Goal: Information Seeking & Learning: Learn about a topic

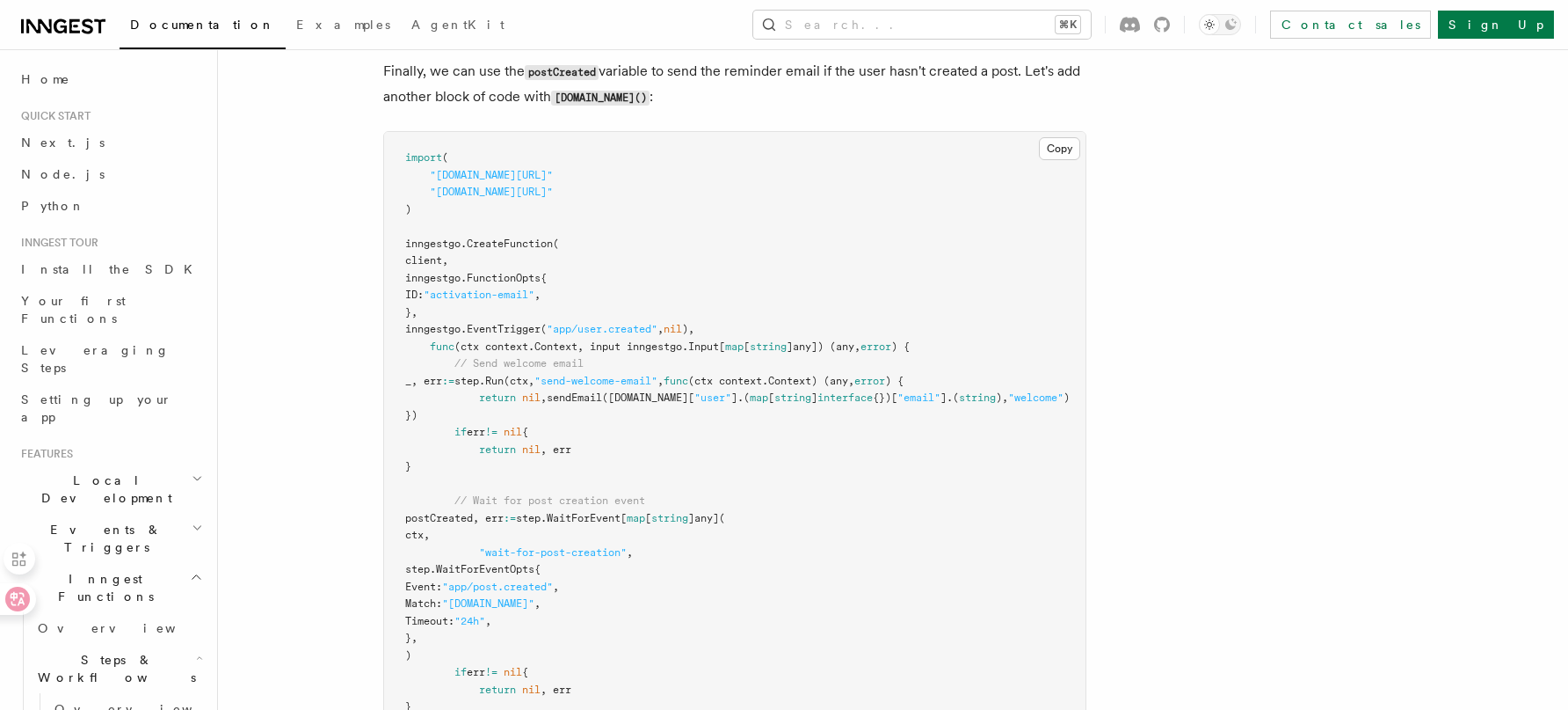
scroll to position [3000, 0]
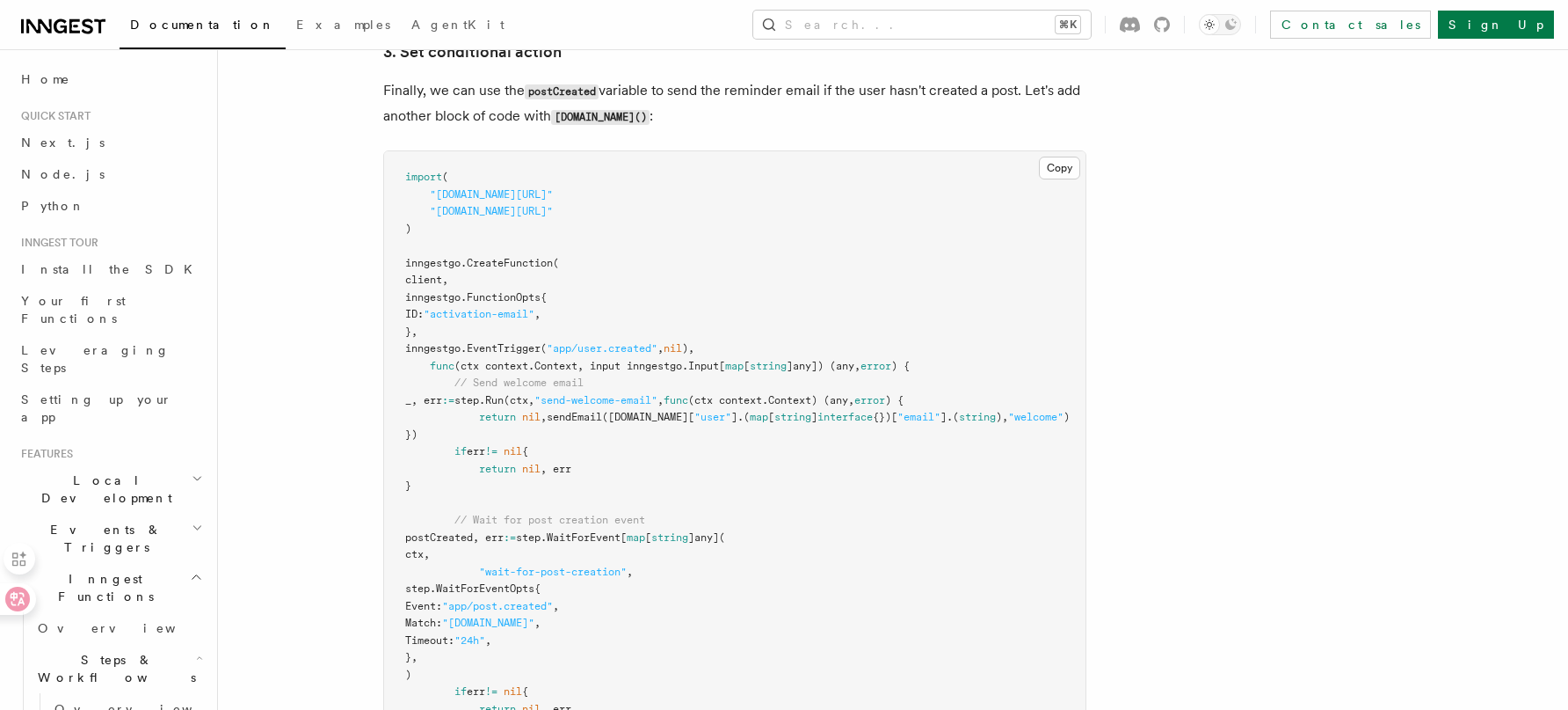
click at [1365, 104] on article "Features Inngest Functions Steps & Workflows Multi-Step Functions Use Inngest's…" at bounding box center [847, 3] width 1202 height 5852
drag, startPoint x: 1317, startPoint y: 258, endPoint x: 1304, endPoint y: 247, distance: 17.0
click at [1318, 257] on article "Features Inngest Functions Steps & Workflows Multi-Step Functions Use Inngest's…" at bounding box center [847, 3] width 1202 height 5852
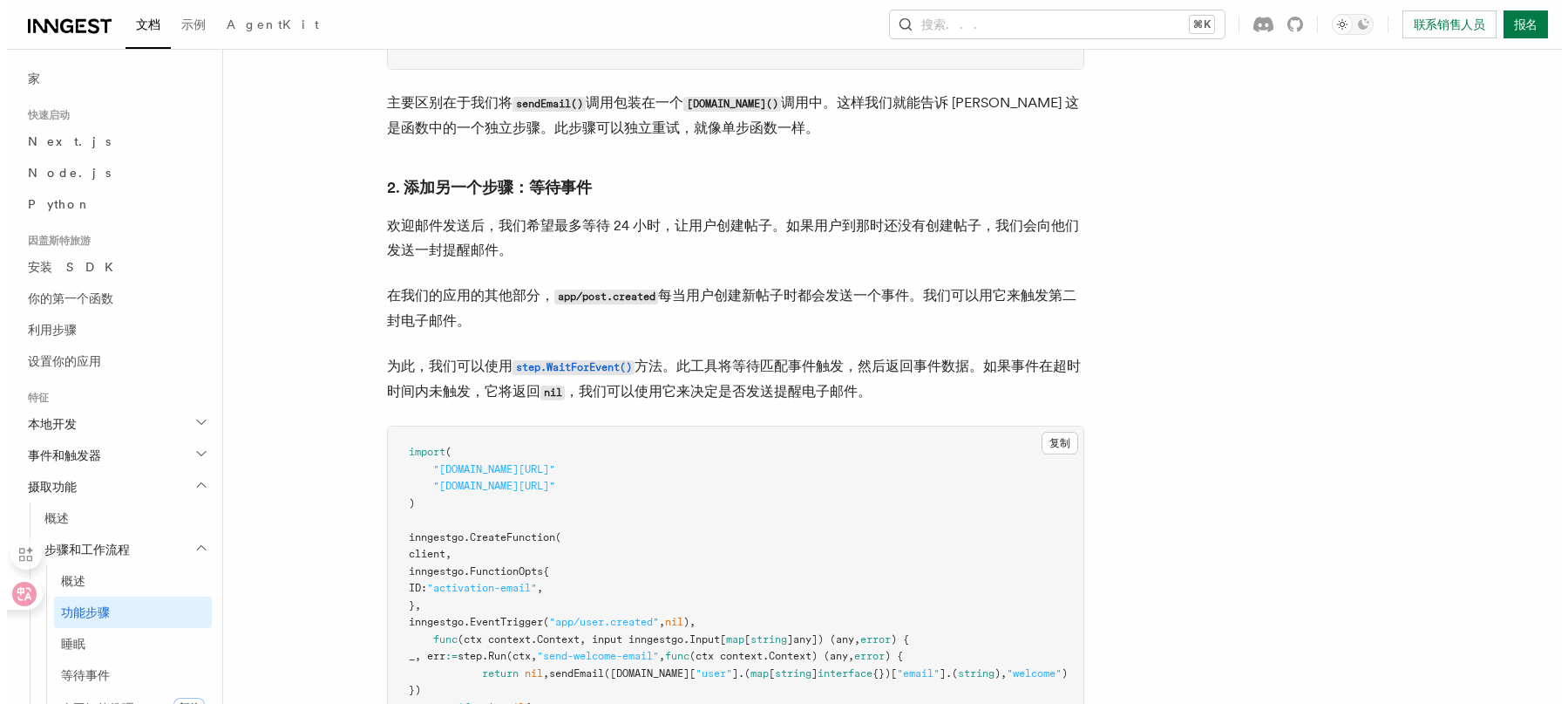
scroll to position [0, 0]
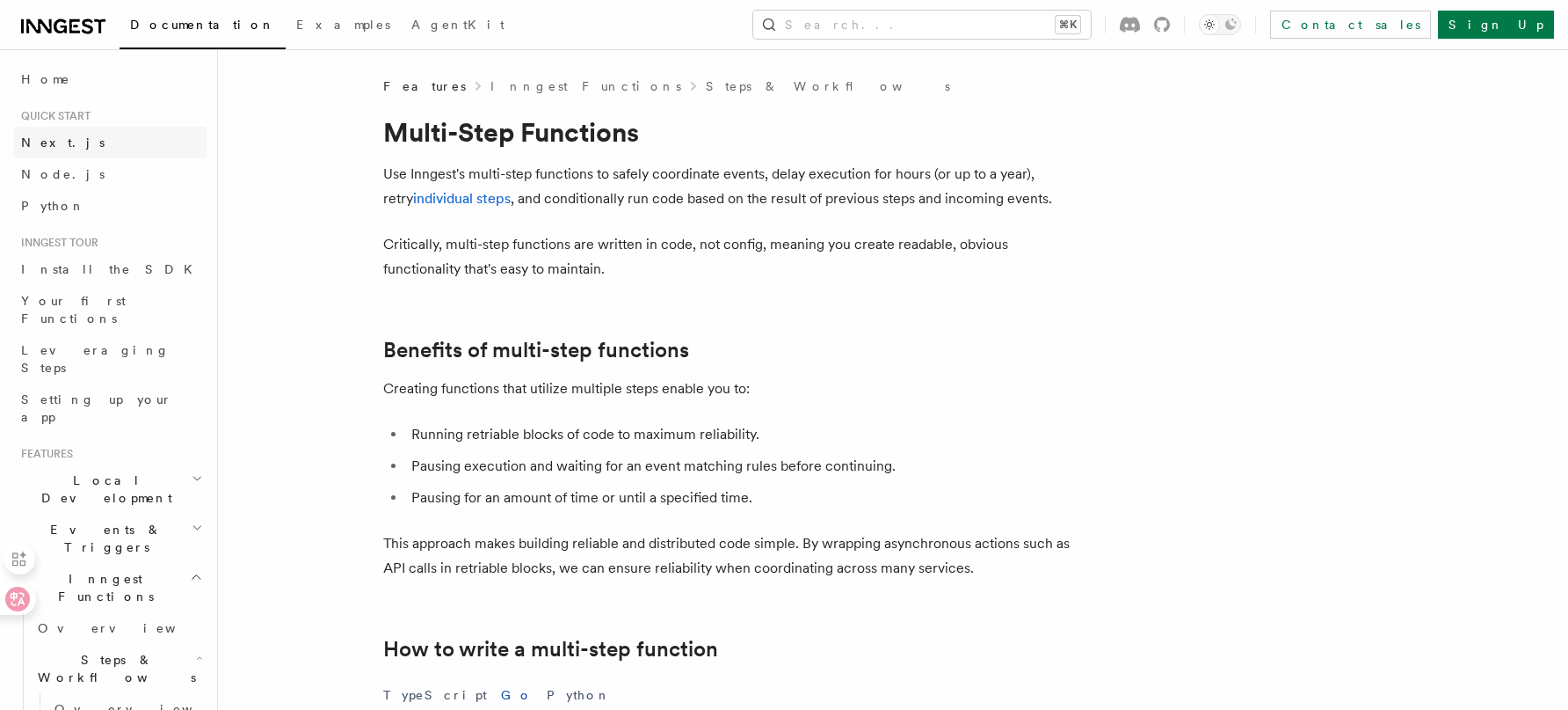
click at [109, 140] on link "Next.js" at bounding box center [110, 143] width 192 height 32
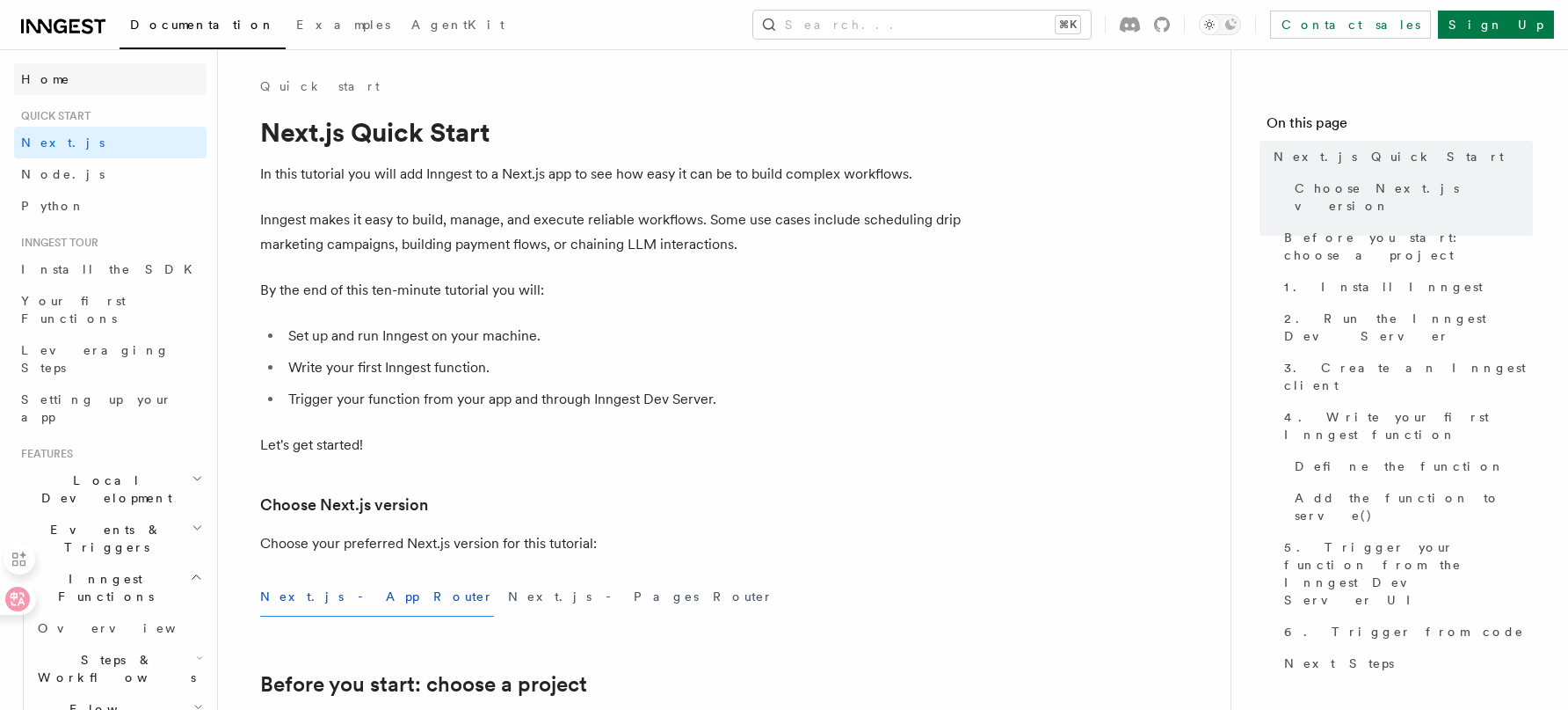
click at [130, 83] on link "Home" at bounding box center [110, 79] width 192 height 32
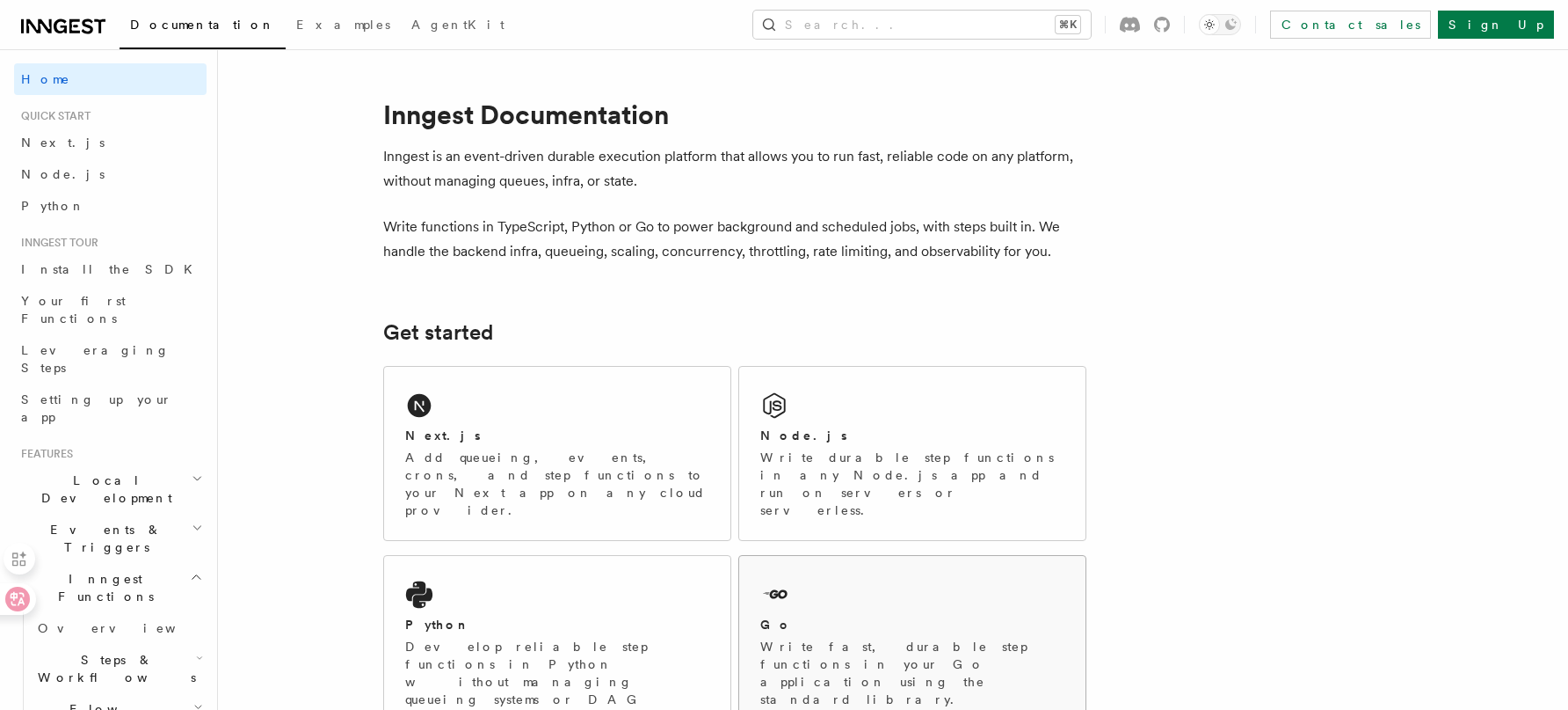
click at [961, 638] on p "Write fast, durable step functions in your Go application using the standard li…" at bounding box center [912, 673] width 304 height 71
drag, startPoint x: 379, startPoint y: 115, endPoint x: 475, endPoint y: 114, distance: 96.0
copy h1 "Inngest"
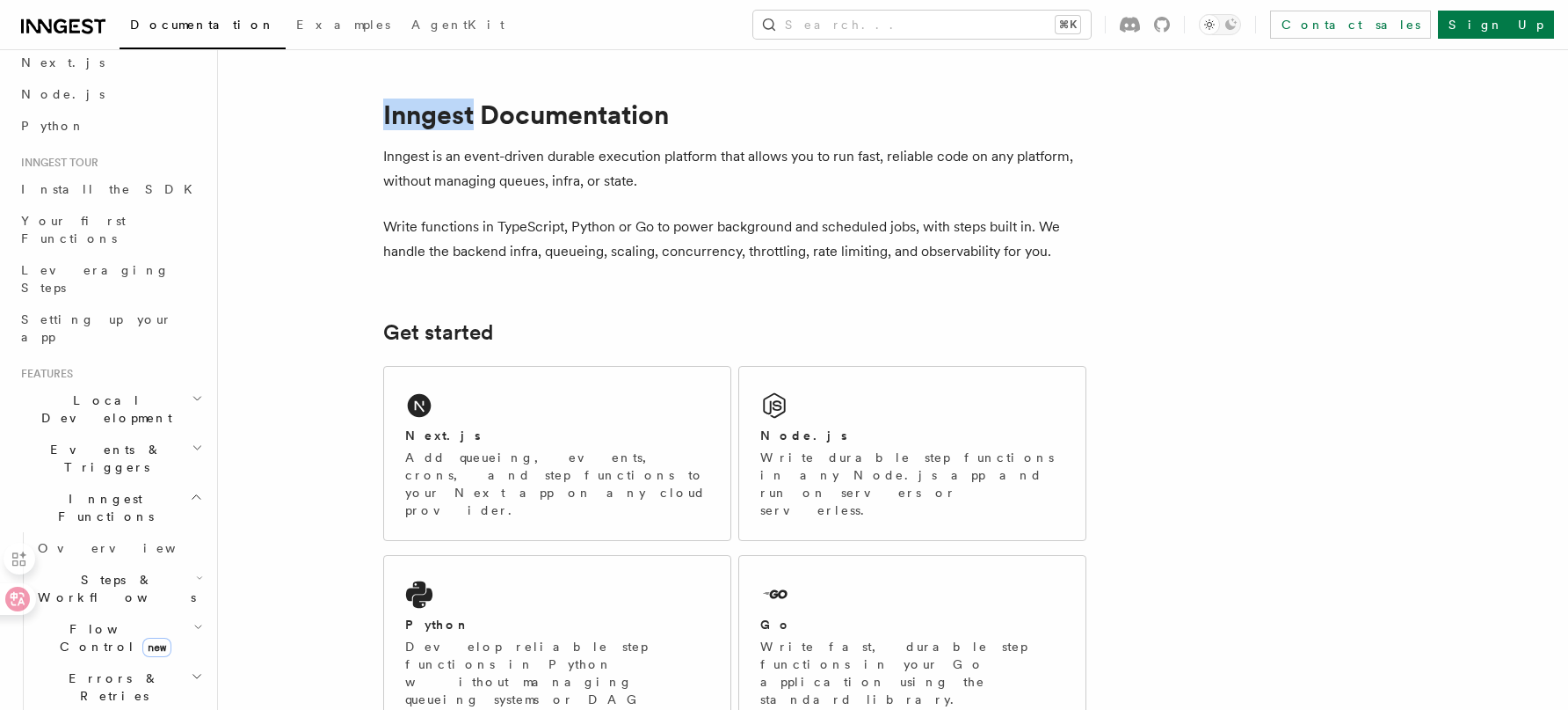
scroll to position [97, 0]
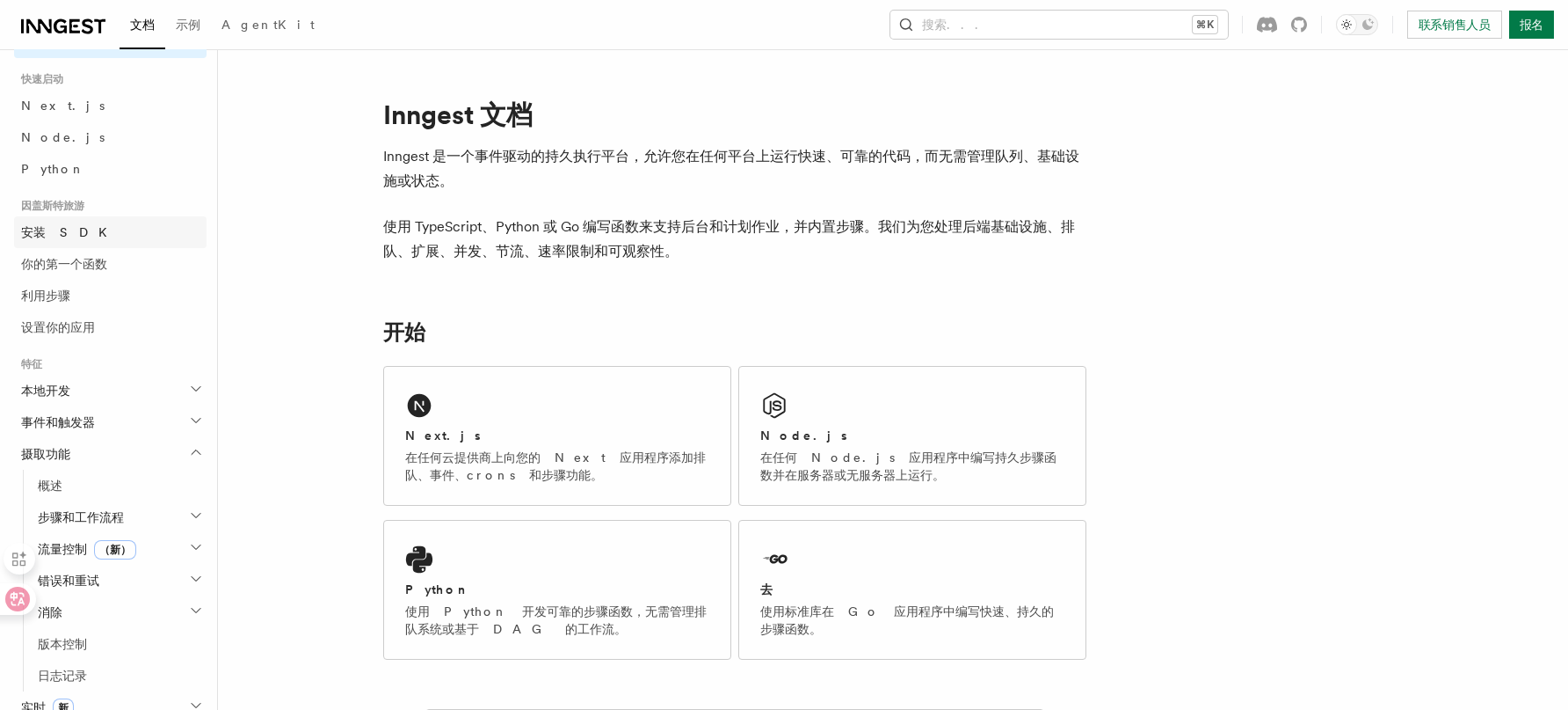
scroll to position [0, 0]
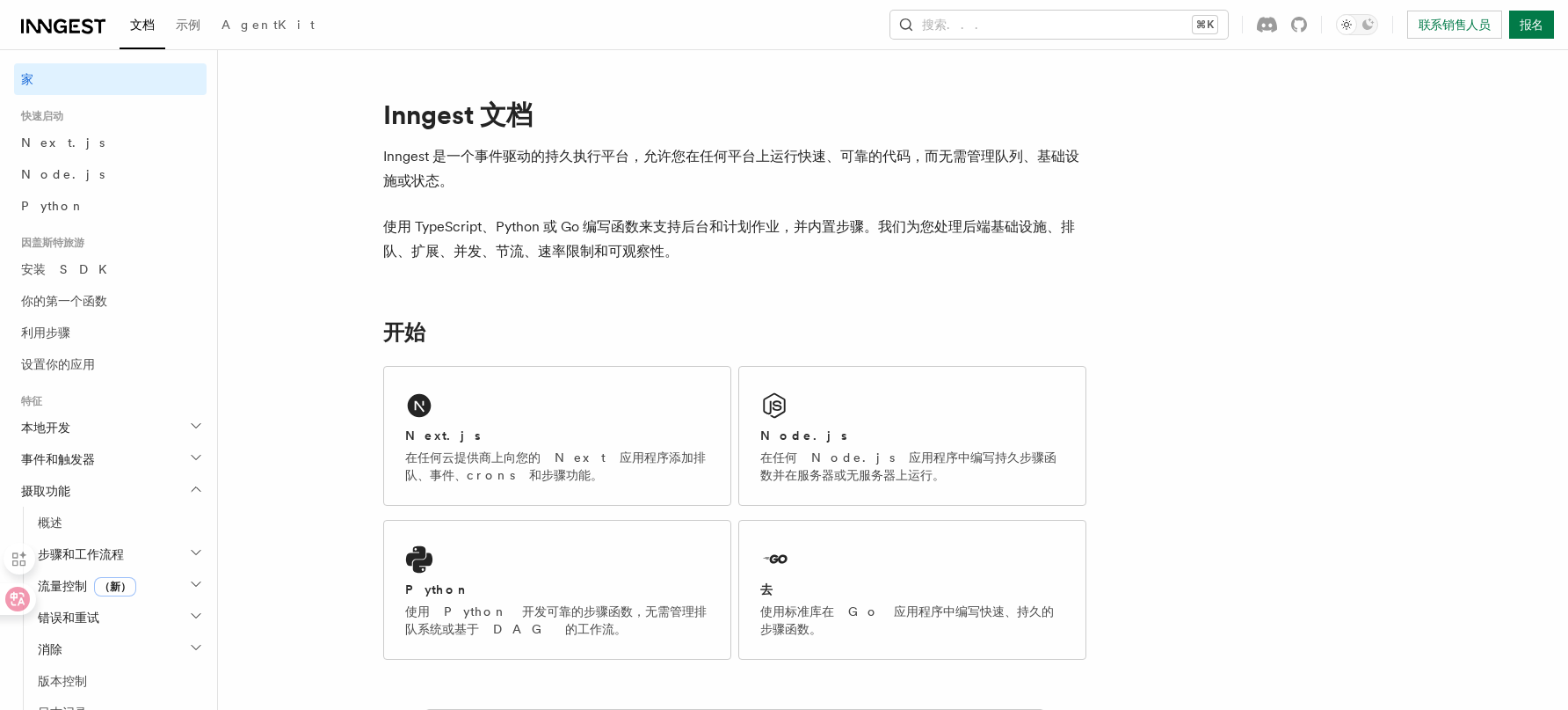
click at [97, 420] on h2 "本地开发" at bounding box center [110, 428] width 192 height 32
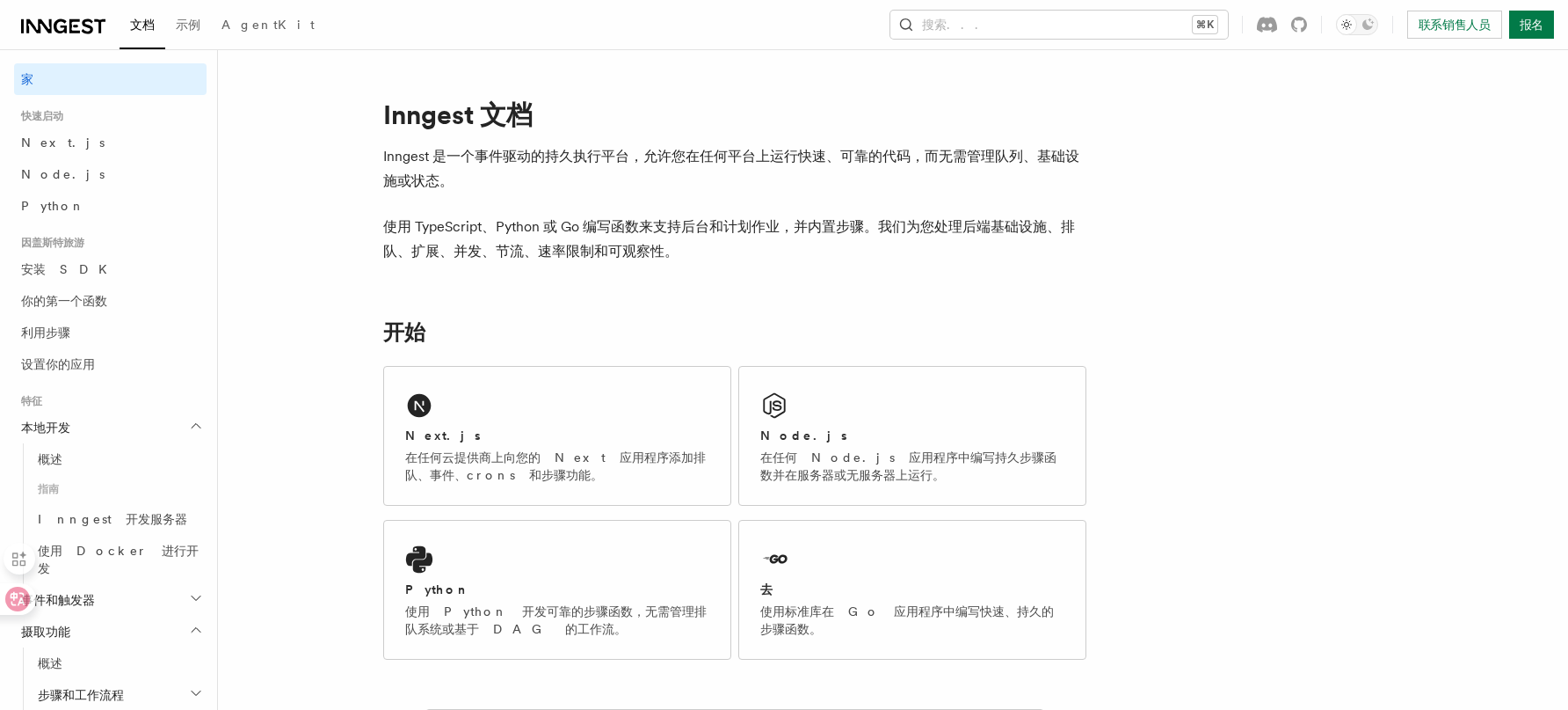
scroll to position [21, 0]
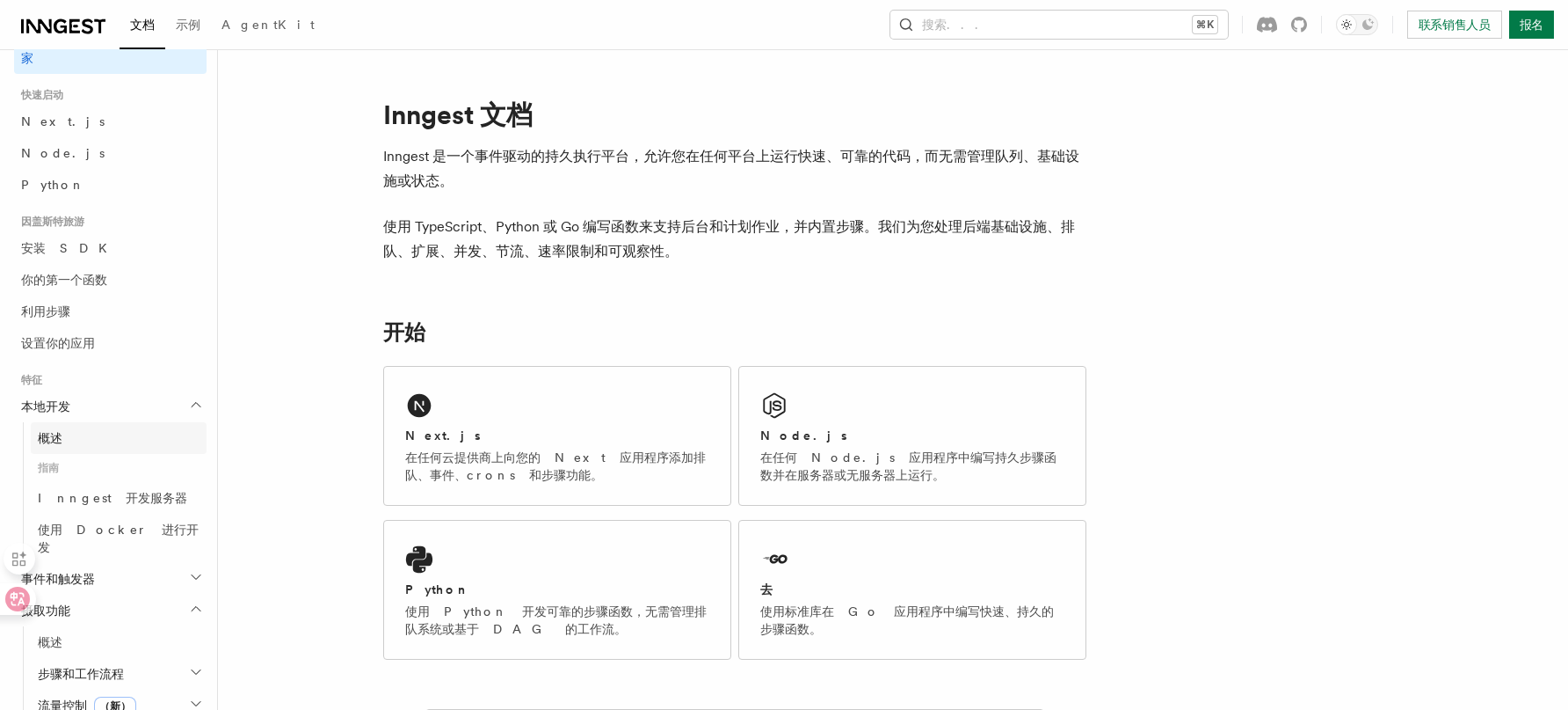
click at [103, 435] on link "概述" at bounding box center [118, 438] width 175 height 32
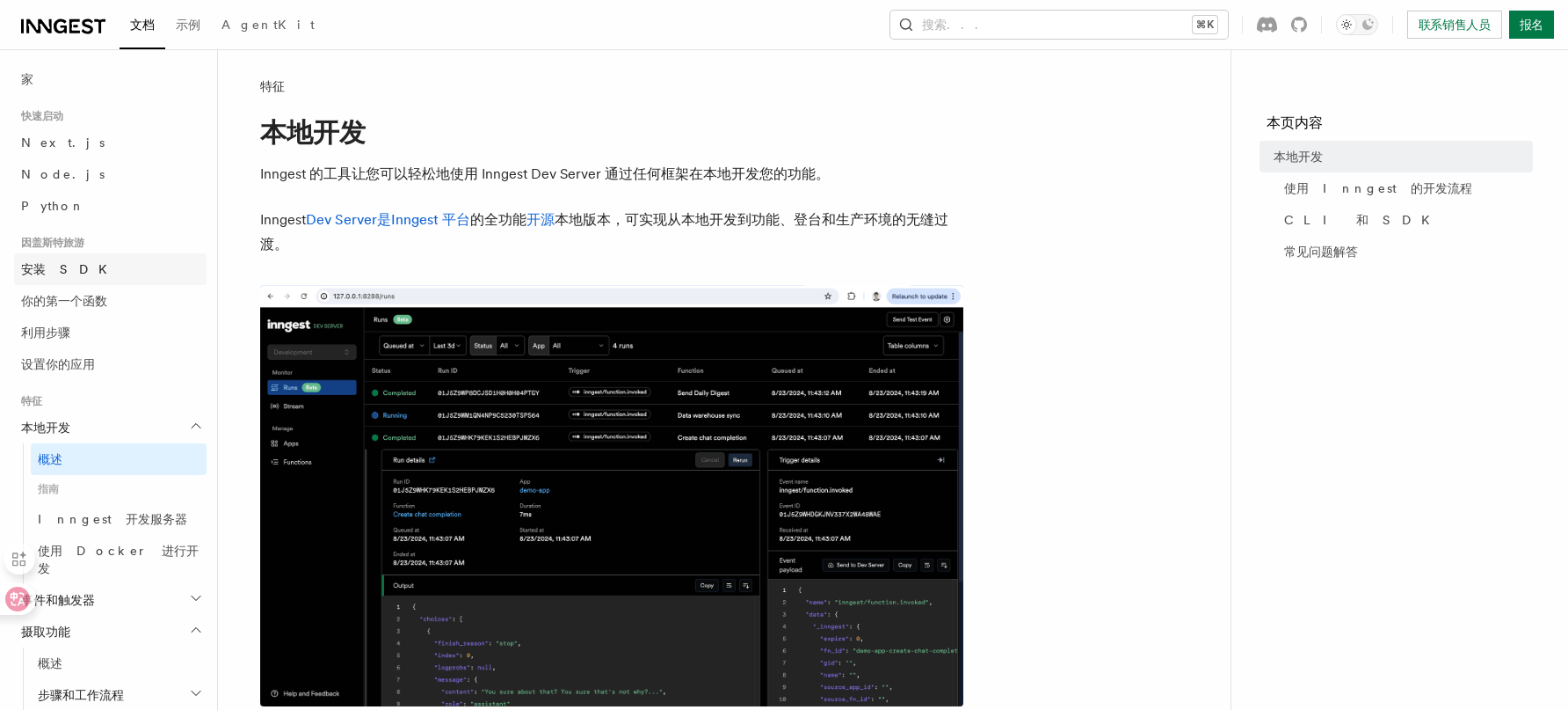
click at [109, 257] on link "安装 SDK" at bounding box center [110, 269] width 192 height 32
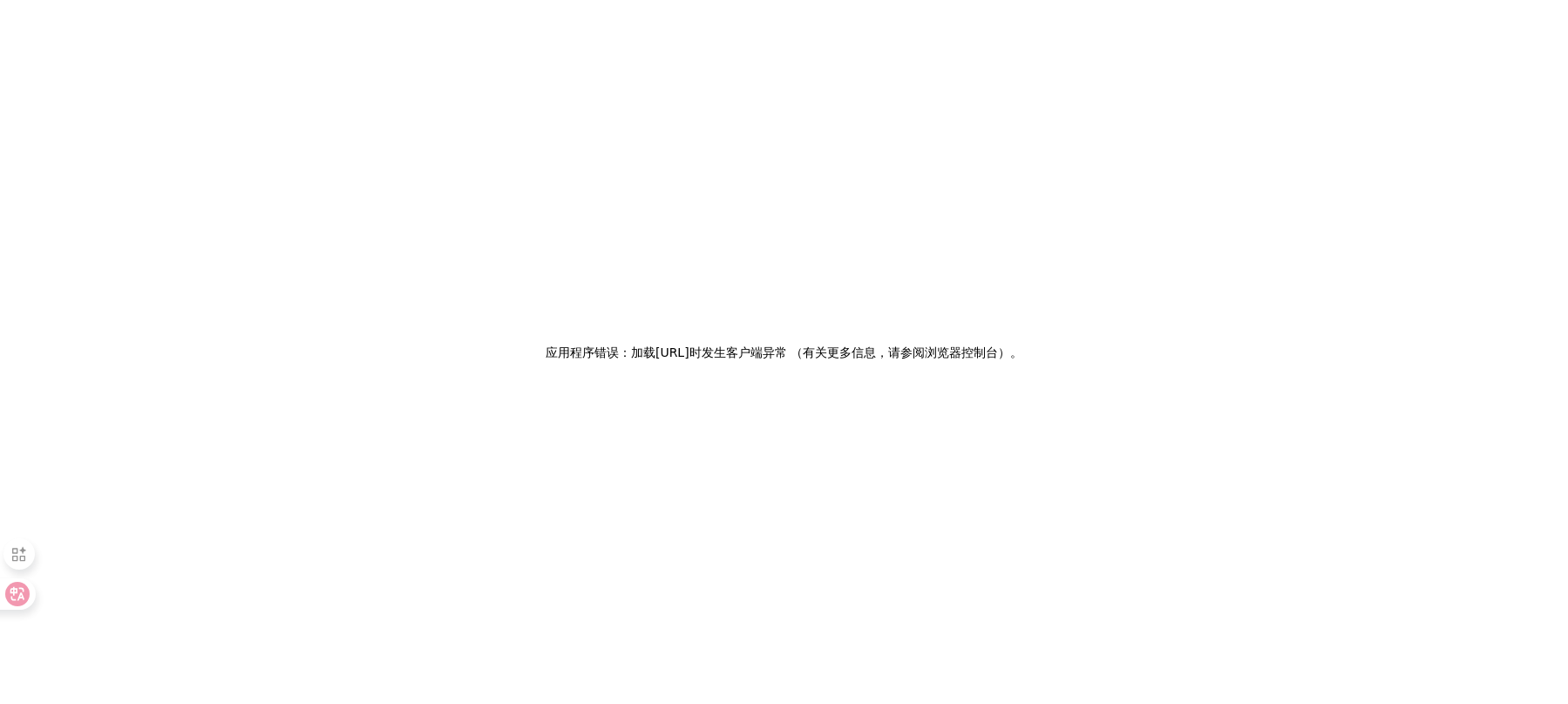
click at [1102, 157] on div "应用程序错误：加载 www.inngest.com时 发生客户端异常 （有关更多信息，请参阅浏览器控制台） 。" at bounding box center [784, 352] width 1568 height 704
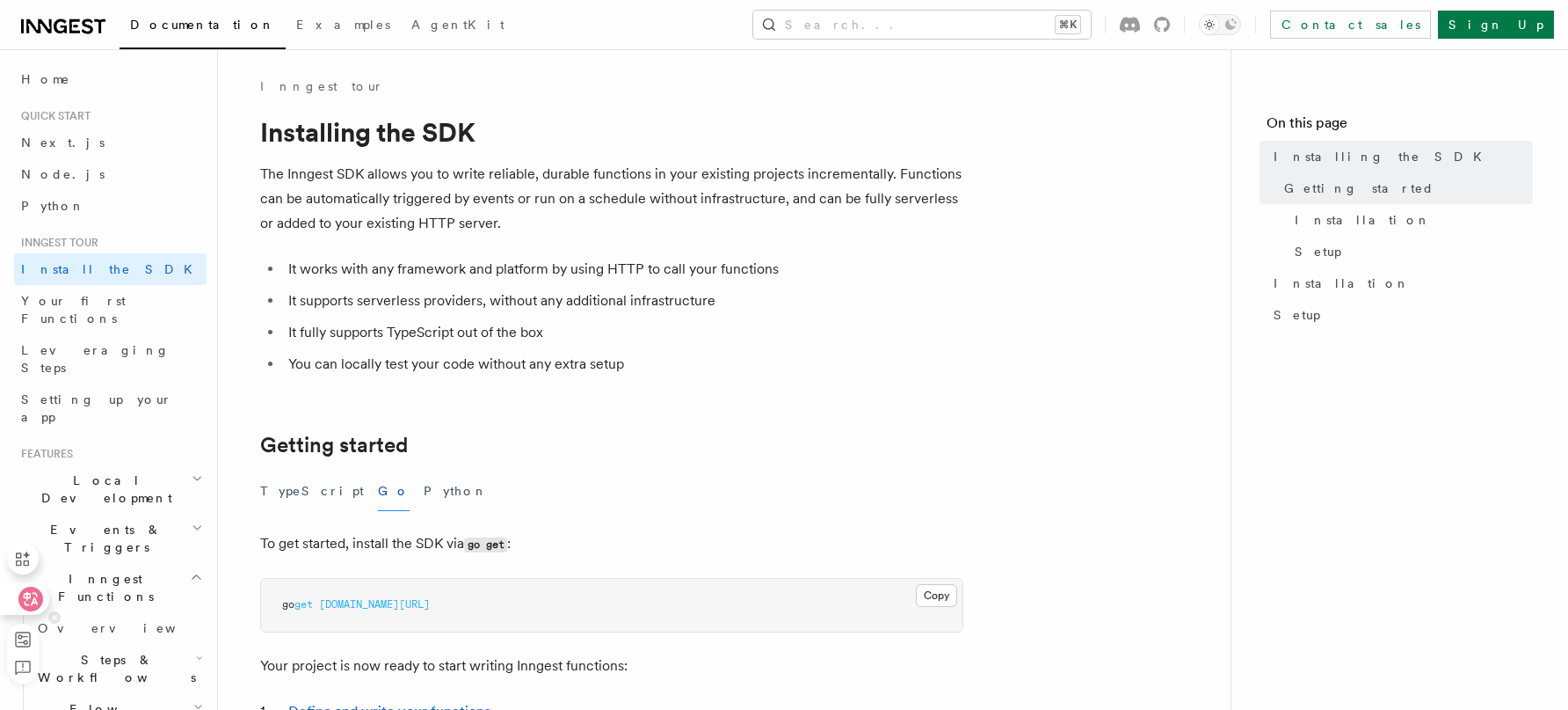
click at [19, 591] on icon at bounding box center [31, 599] width 25 height 25
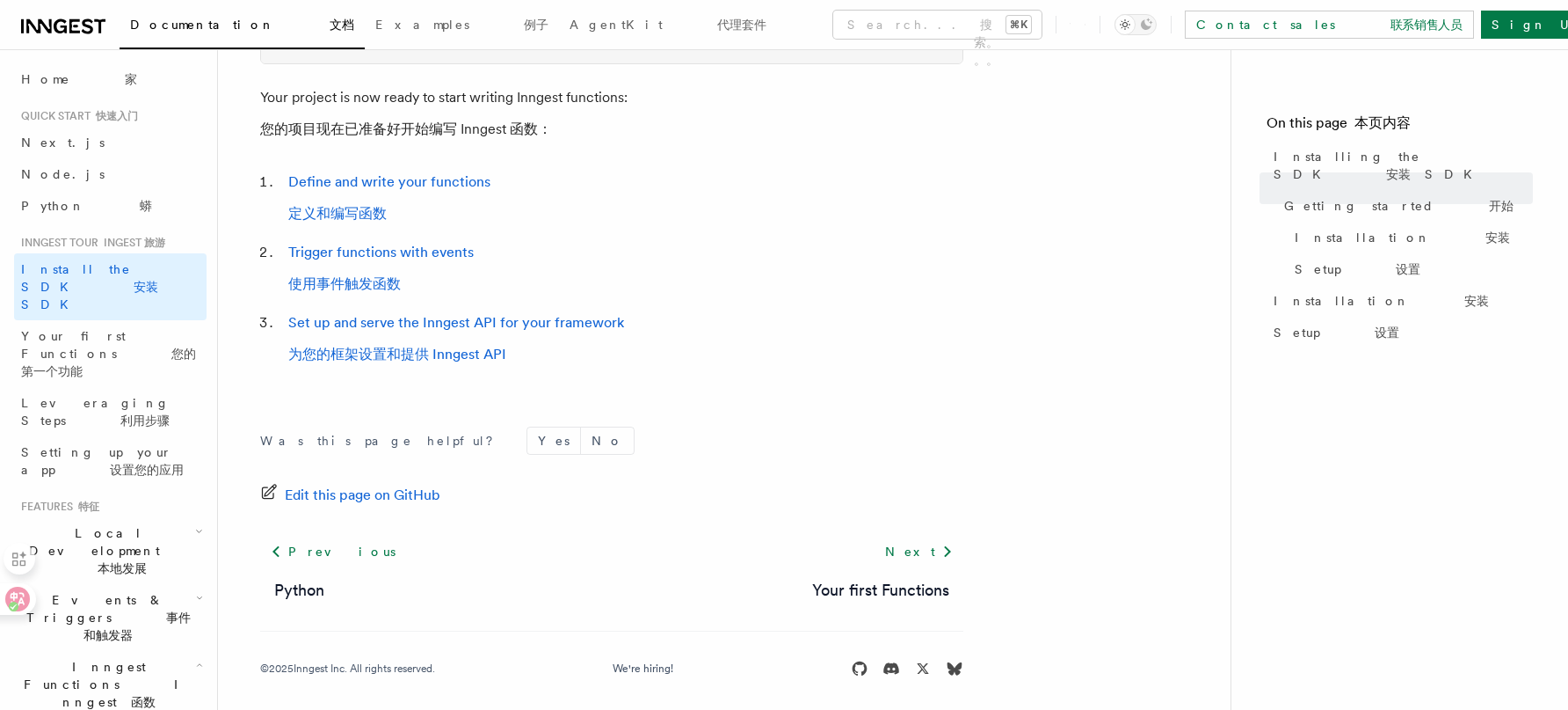
scroll to position [669, 0]
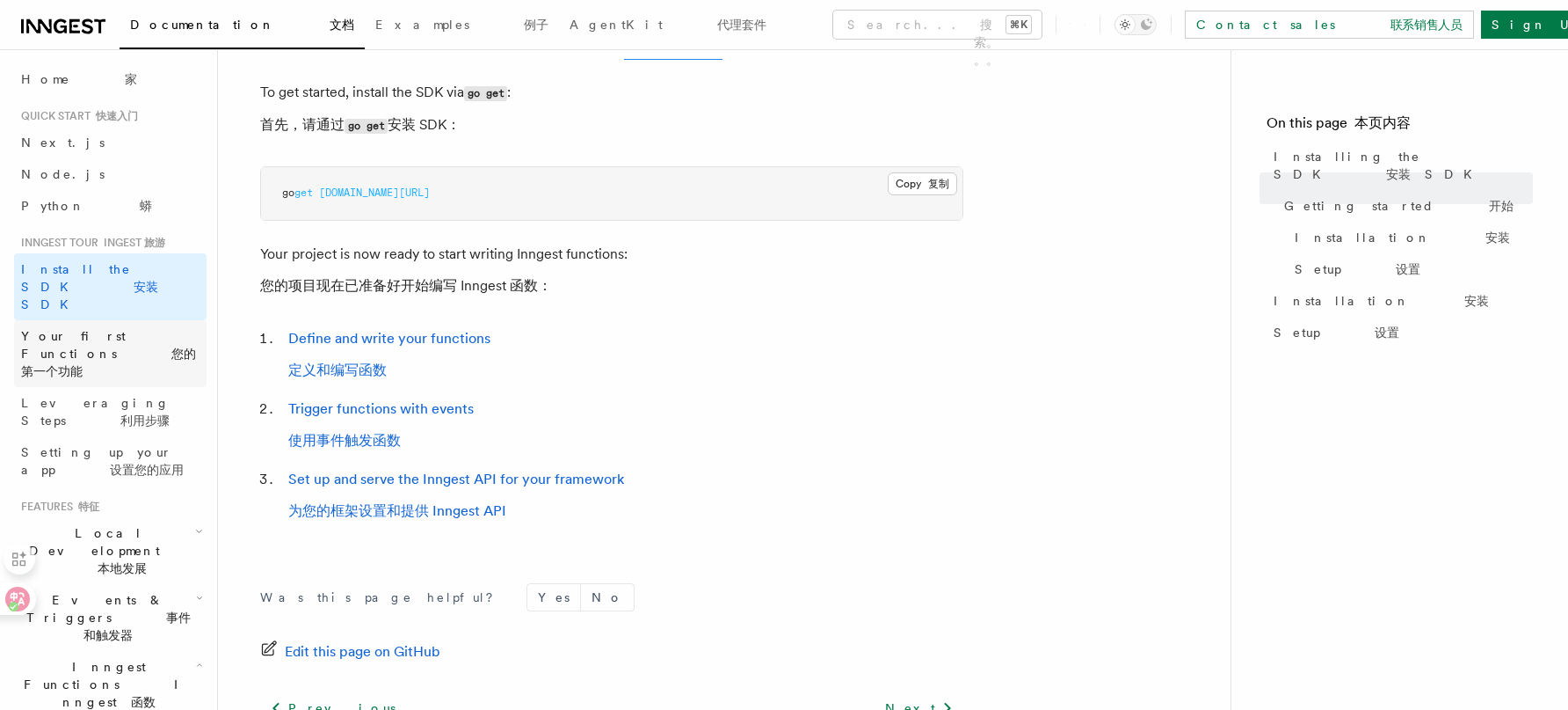
click at [137, 327] on span "Your first Functions 您的第一个功能" at bounding box center [114, 354] width 185 height 53
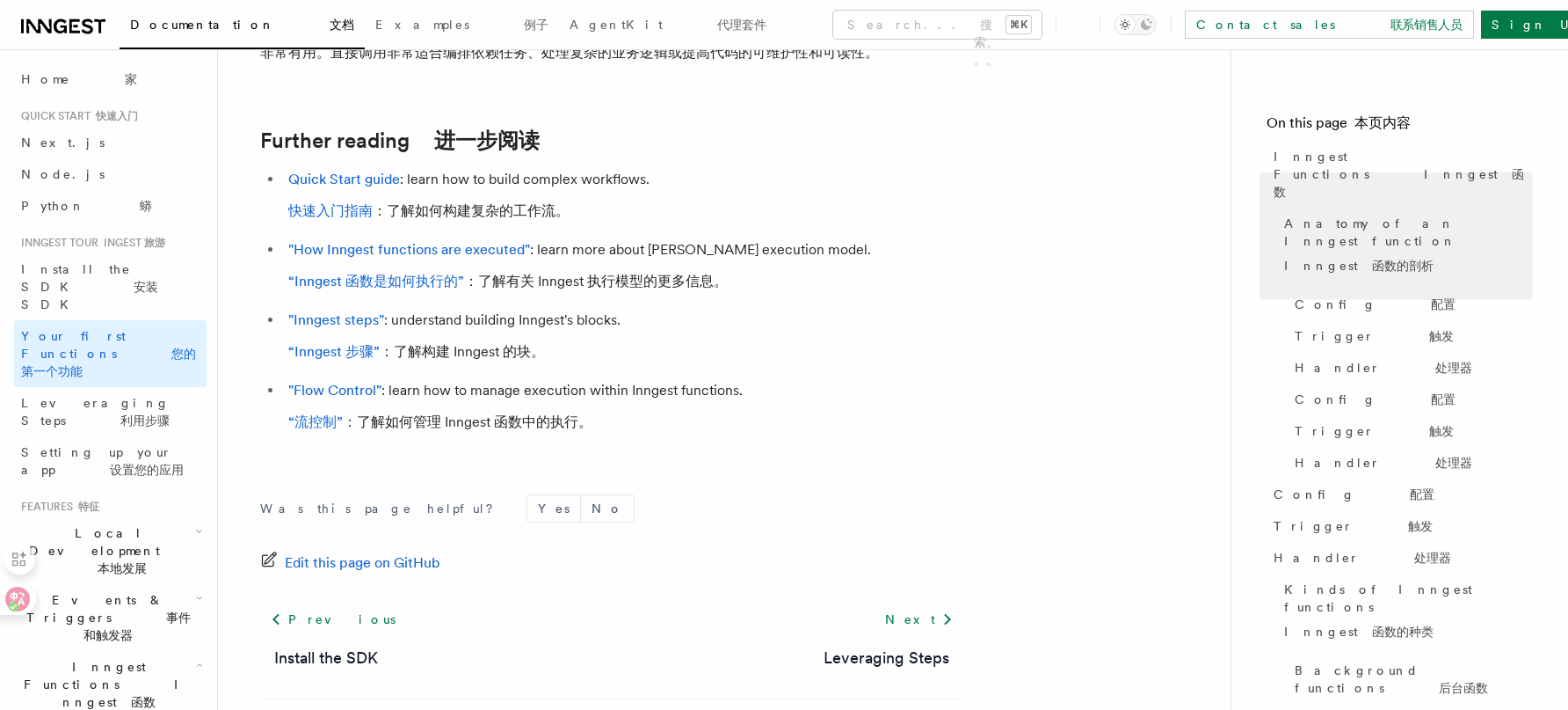
scroll to position [5512, 0]
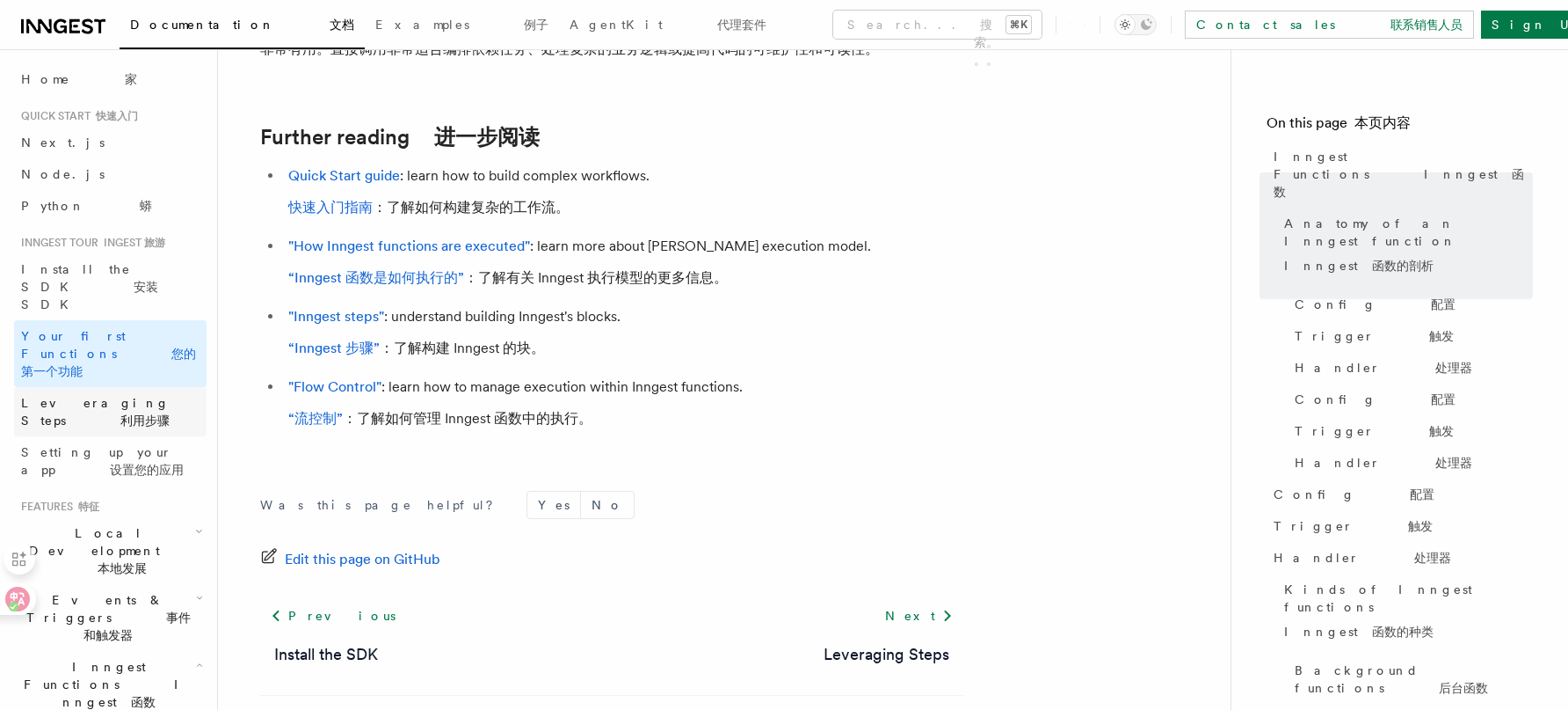
click at [86, 396] on span "Leveraging Steps 利用步骤" at bounding box center [95, 412] width 149 height 32
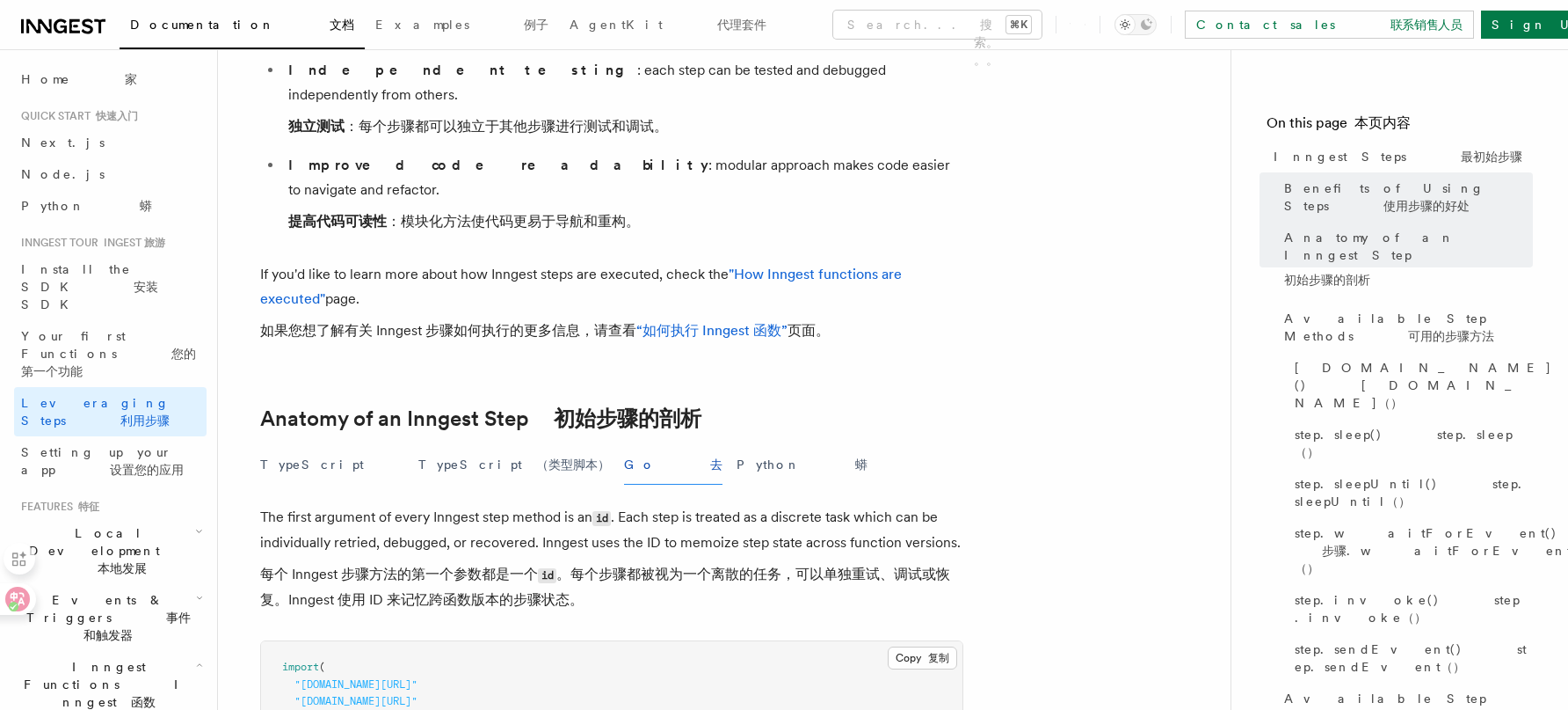
scroll to position [1118, 0]
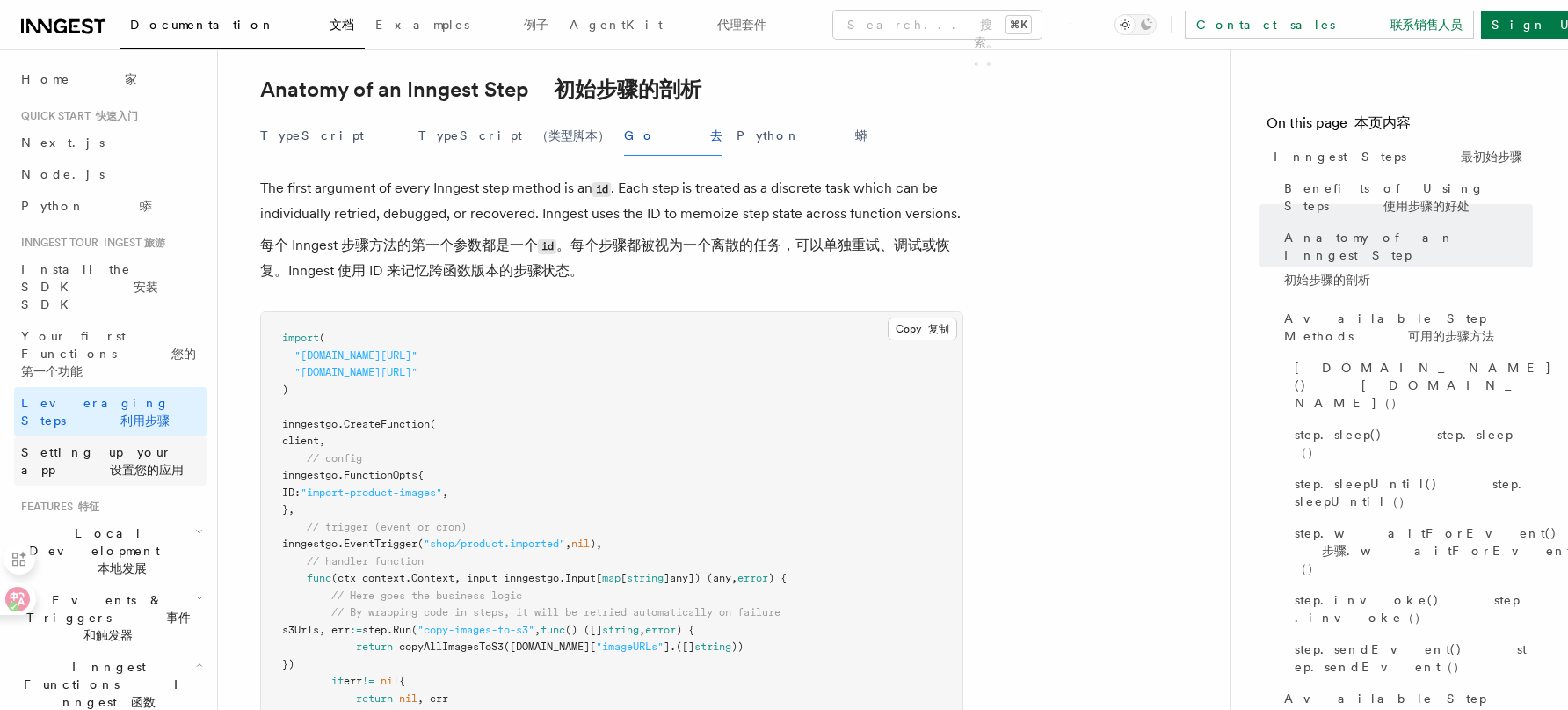
click at [137, 444] on span "Setting up your app 设置您的应用" at bounding box center [114, 461] width 185 height 35
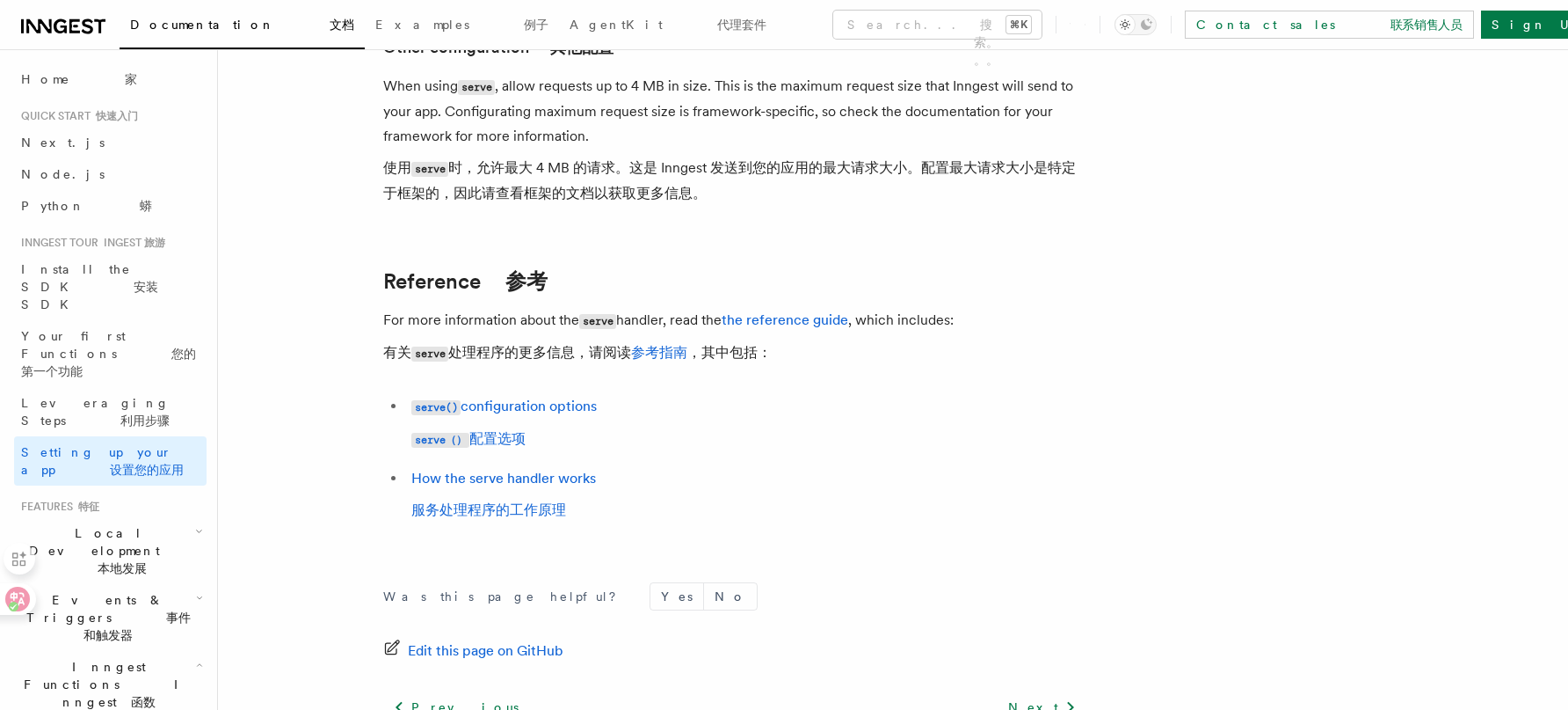
scroll to position [2165, 0]
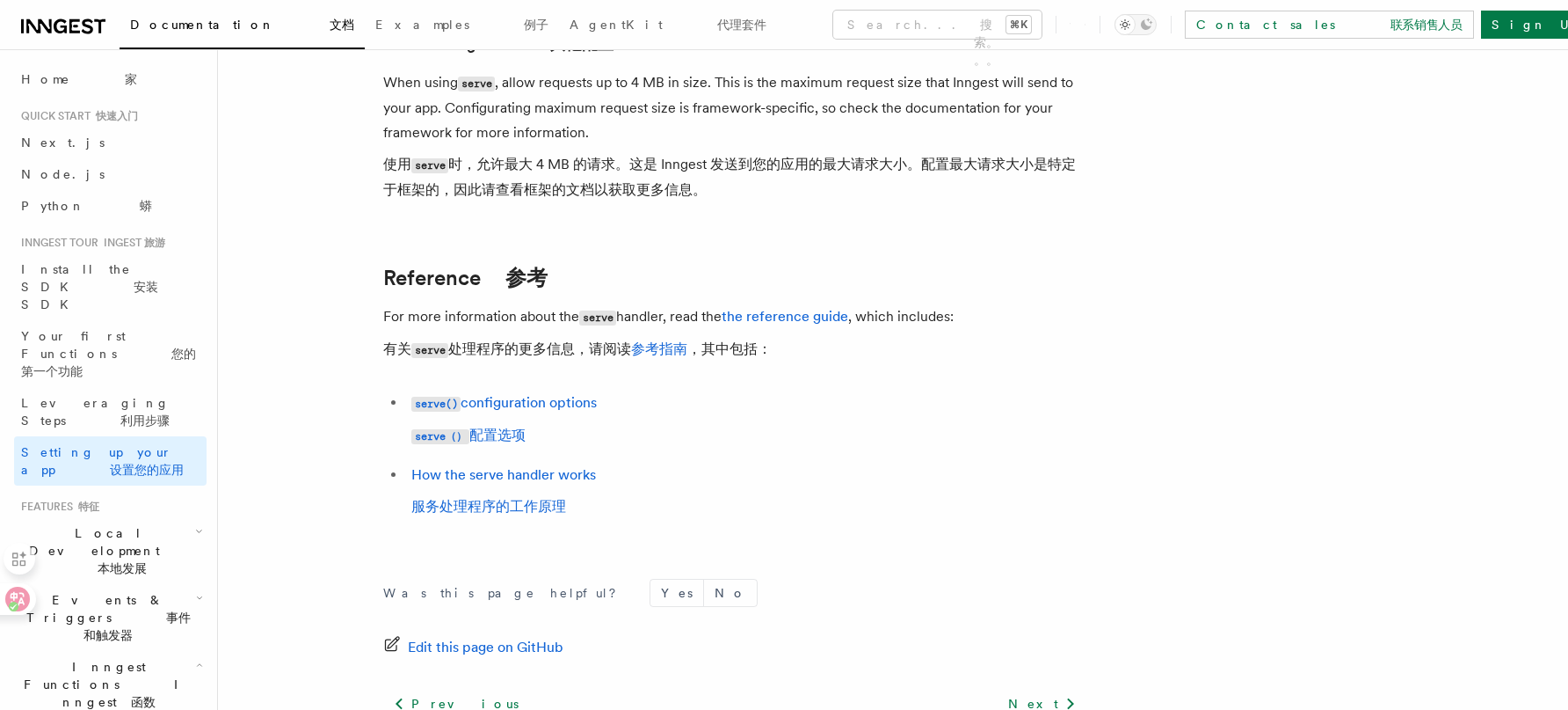
click at [182, 517] on h2 "Local Development 本地发展" at bounding box center [110, 550] width 192 height 67
click at [132, 584] on link "Overview 概述" at bounding box center [118, 609] width 175 height 49
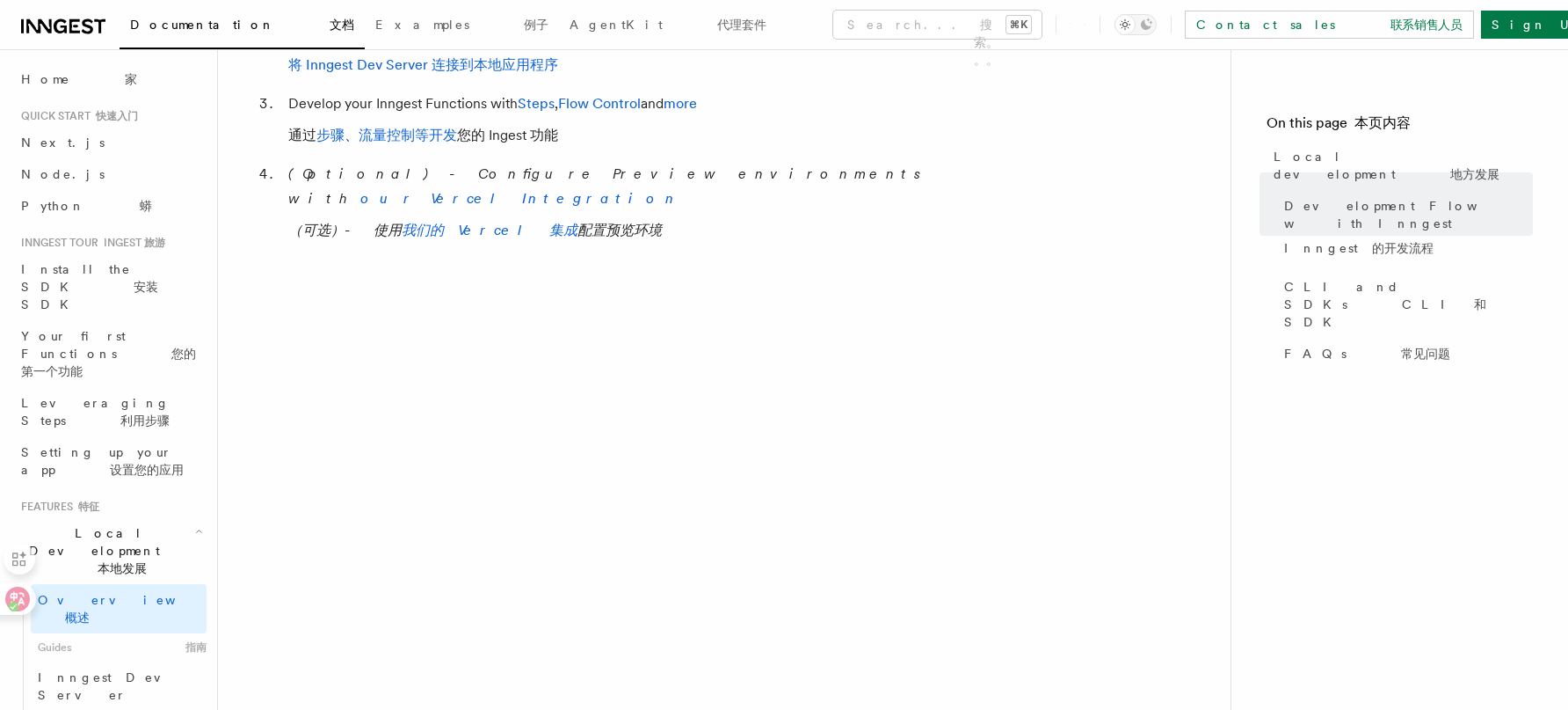
scroll to position [1484, 0]
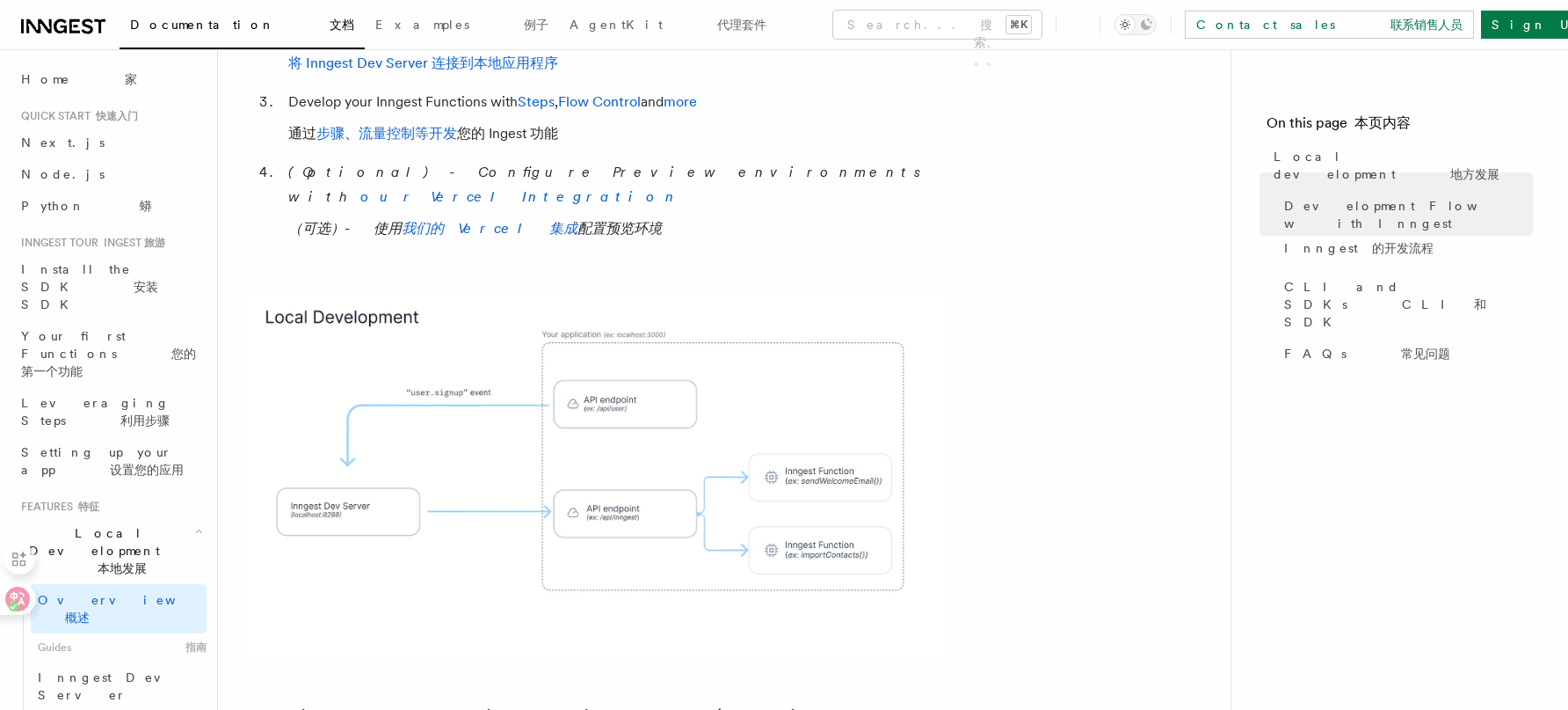
click at [716, 412] on img at bounding box center [598, 474] width 703 height 367
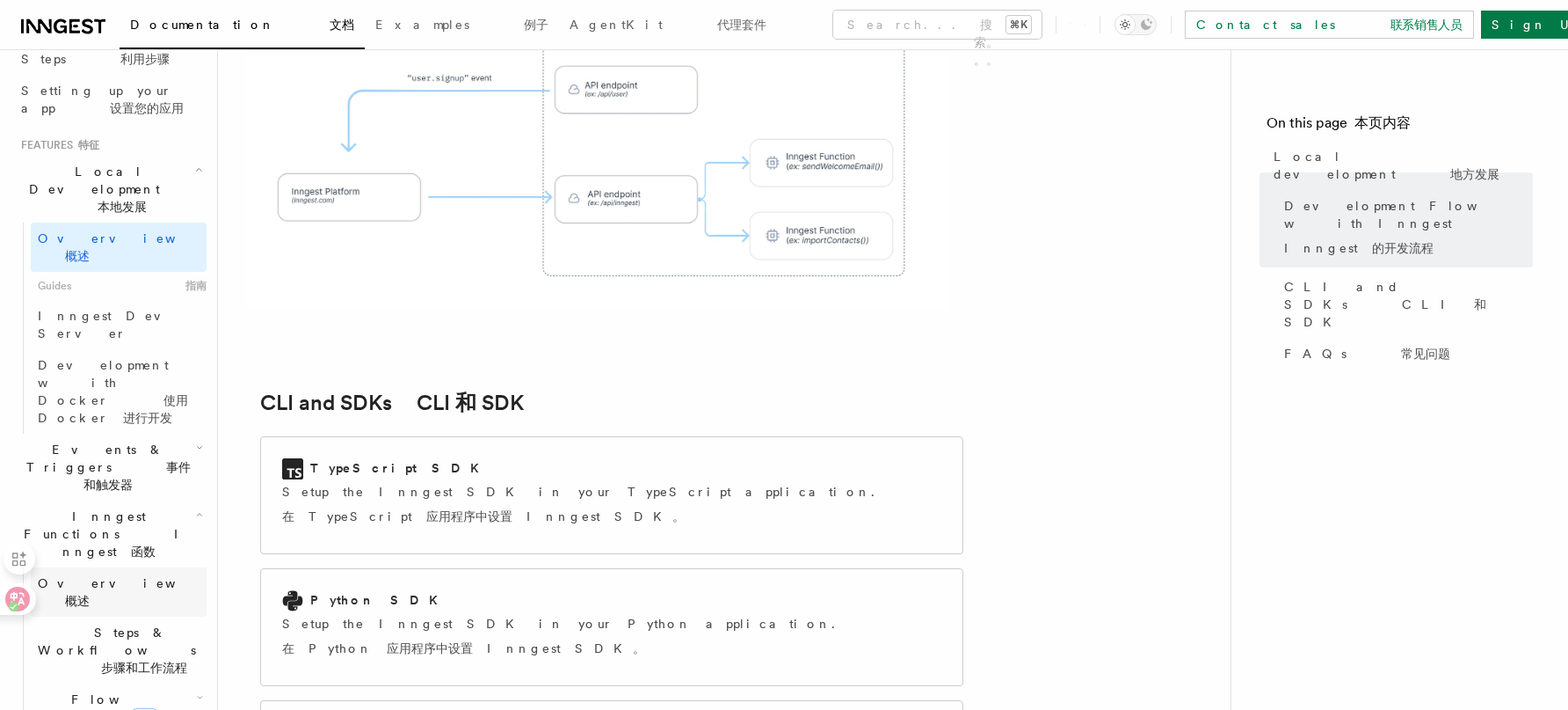
scroll to position [351, 0]
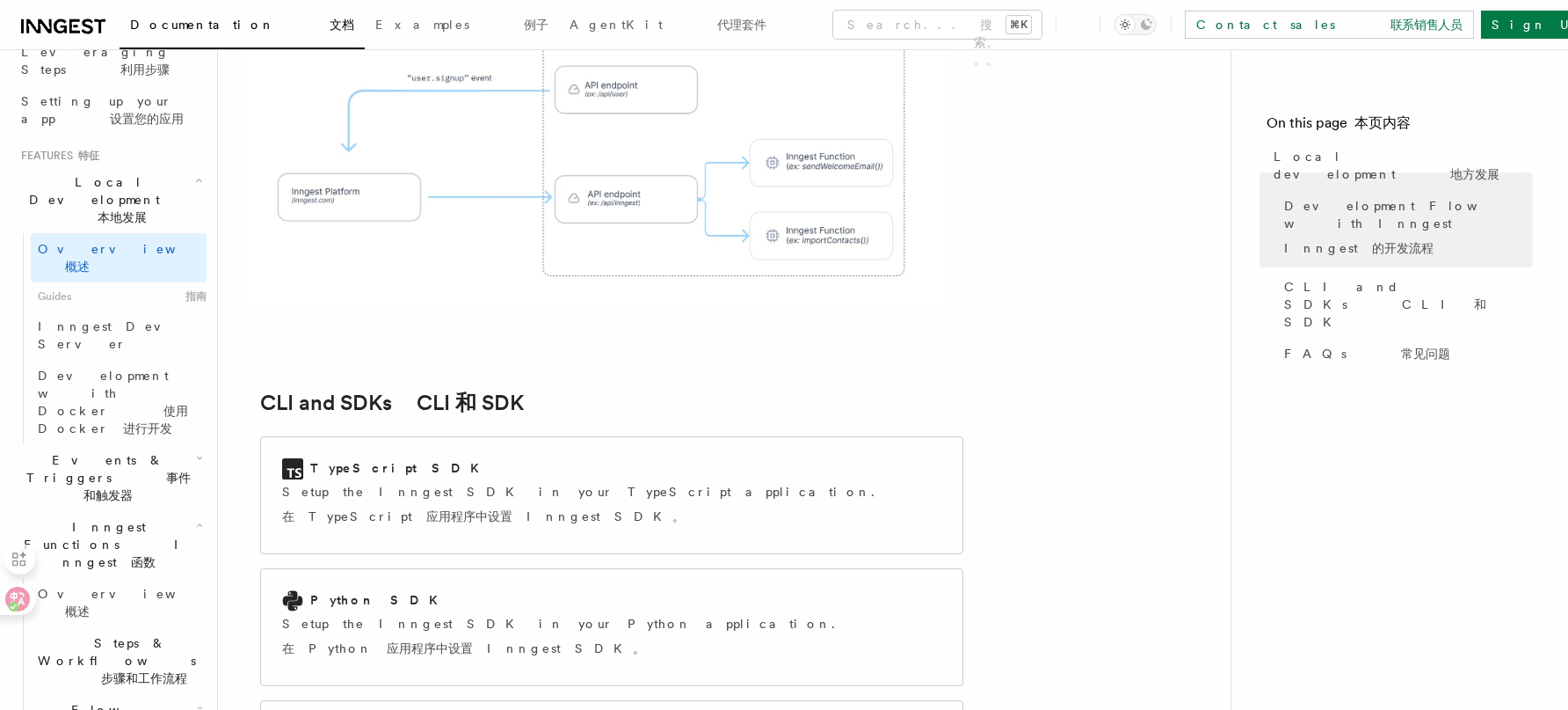
click at [159, 452] on span "Events & Triggers 事件和触发器" at bounding box center [105, 478] width 182 height 53
click at [124, 511] on link "Overview 概述" at bounding box center [118, 535] width 175 height 49
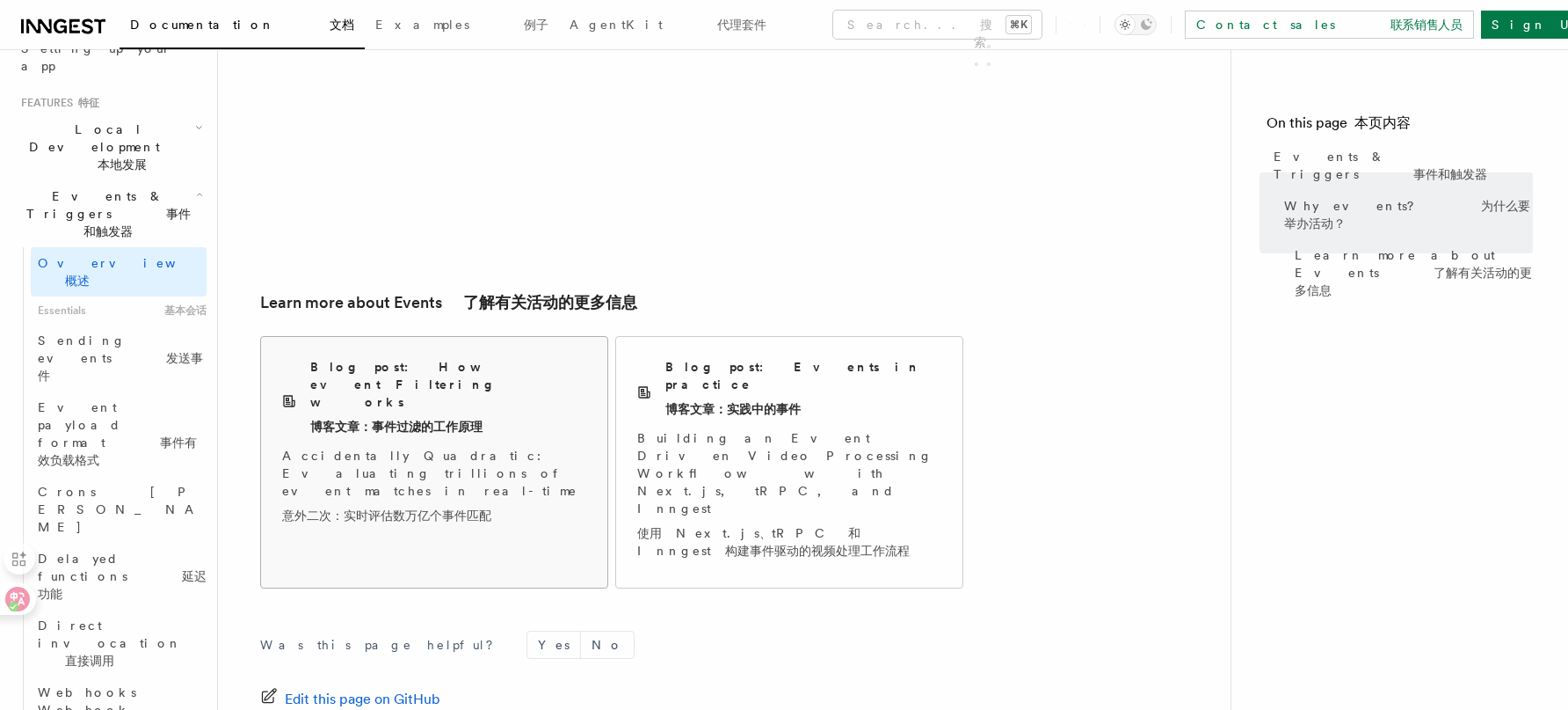
scroll to position [1816, 0]
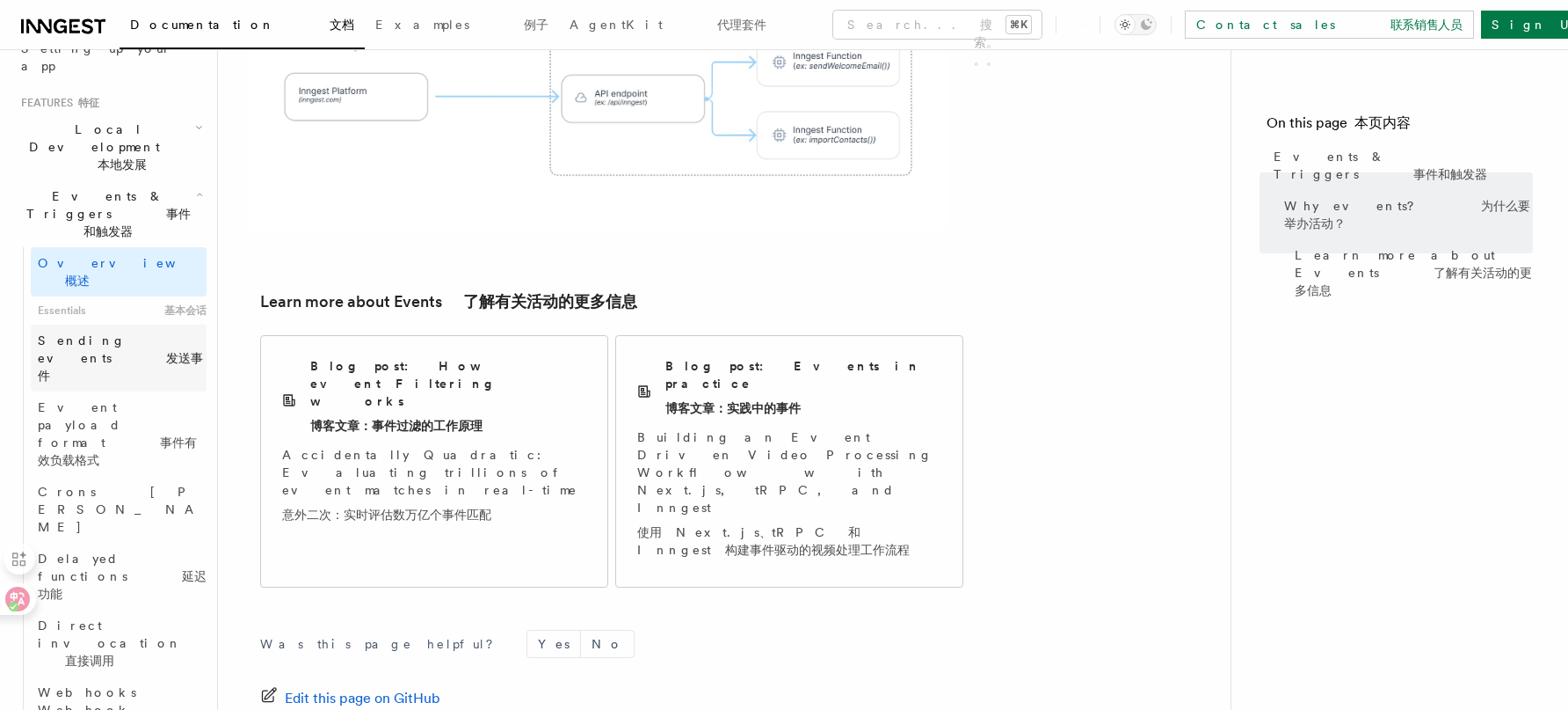
click at [71, 333] on span "Sending events 发送事件" at bounding box center [120, 358] width 165 height 49
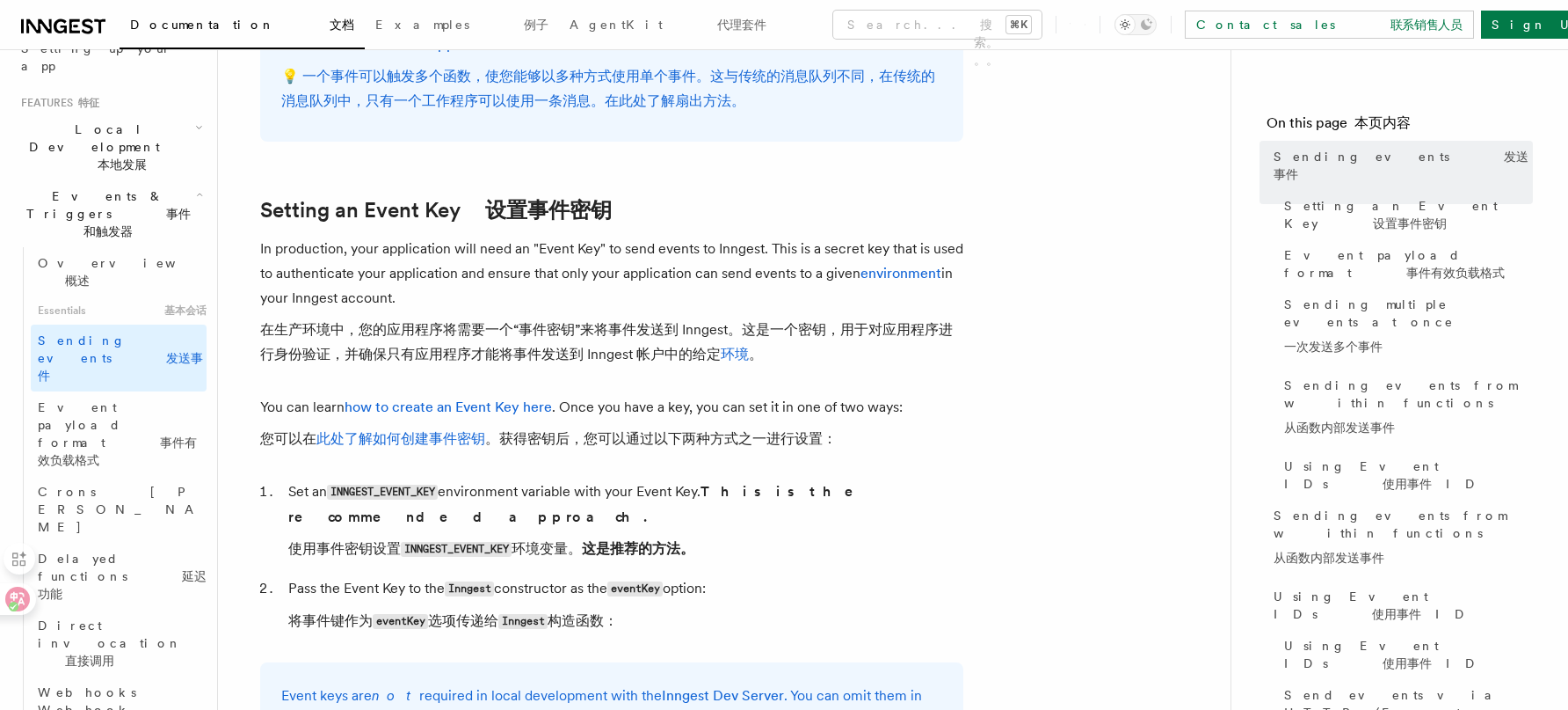
scroll to position [1251, 0]
